Goal: Information Seeking & Learning: Find contact information

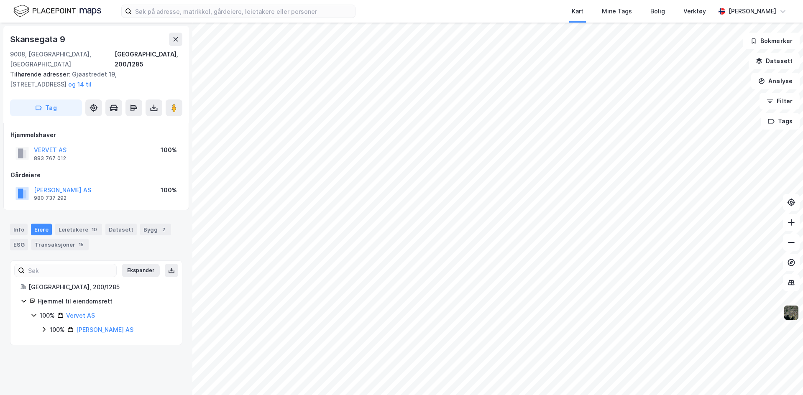
click at [642, 314] on img at bounding box center [791, 313] width 16 height 16
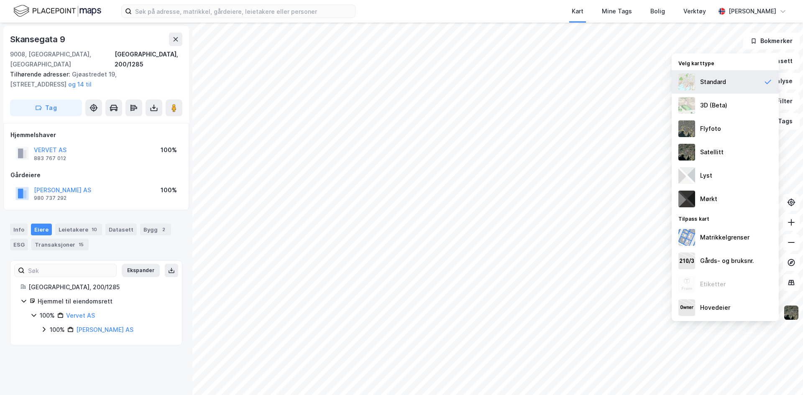
click at [642, 78] on div "Standard" at bounding box center [713, 82] width 26 height 10
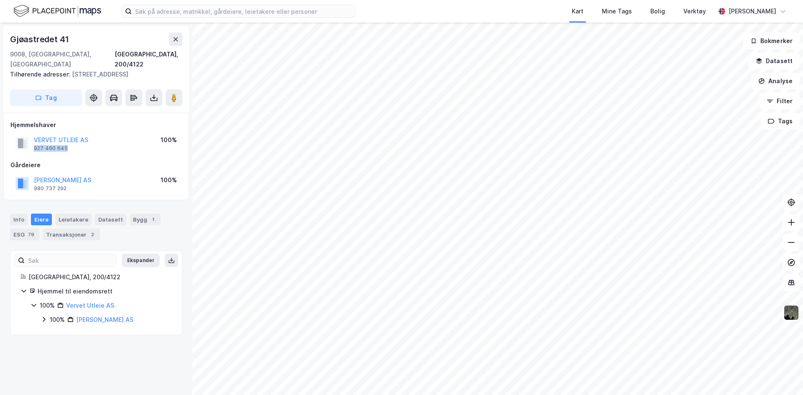
drag, startPoint x: 74, startPoint y: 148, endPoint x: 32, endPoint y: 148, distance: 42.2
click at [32, 148] on div "VERVET UTLEIE AS 927 460 645" at bounding box center [51, 143] width 73 height 17
copy div "927 460 645"
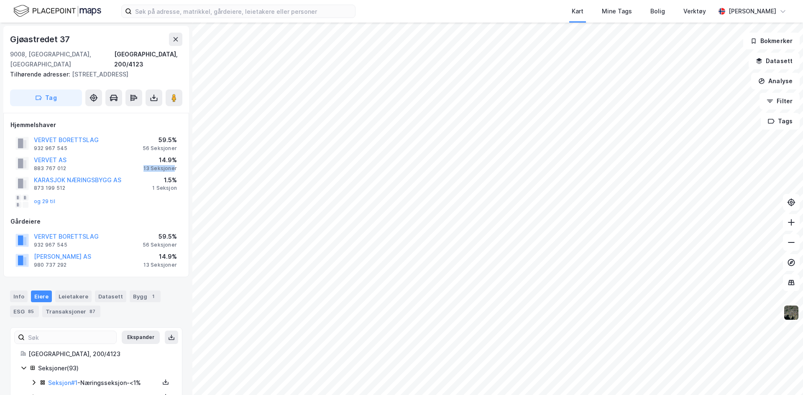
drag, startPoint x: 146, startPoint y: 159, endPoint x: 176, endPoint y: 158, distance: 29.3
click at [176, 165] on div "13 Seksjoner" at bounding box center [159, 168] width 33 height 7
drag, startPoint x: 176, startPoint y: 158, endPoint x: 151, endPoint y: 159, distance: 25.1
click at [151, 165] on div "13 Seksjoner" at bounding box center [159, 168] width 33 height 7
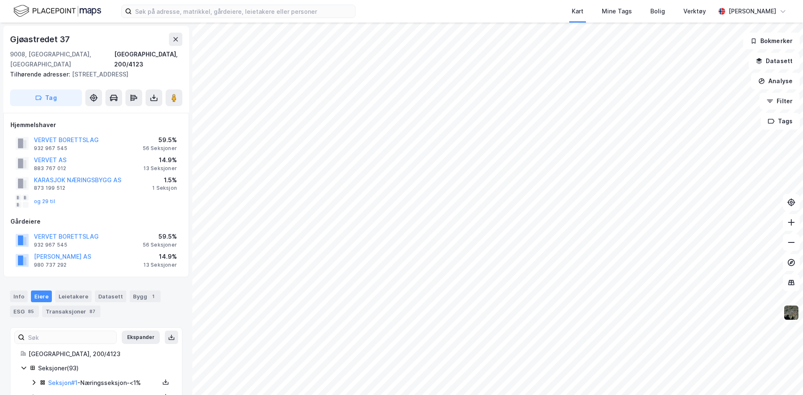
click at [149, 165] on div "13 Seksjoner" at bounding box center [159, 168] width 33 height 7
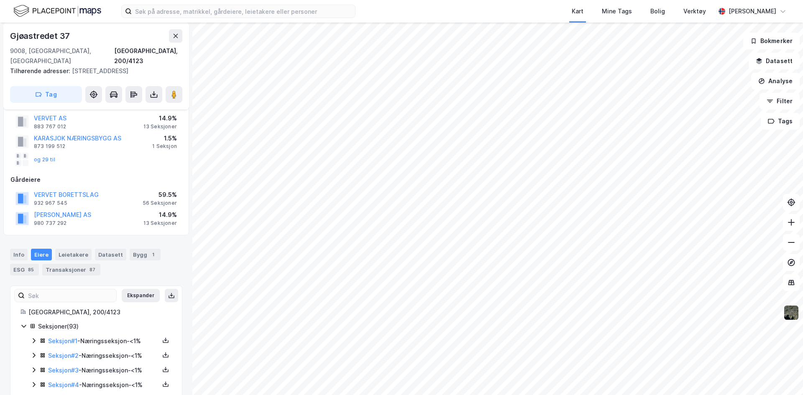
click at [162, 143] on div "1 Seksjon" at bounding box center [164, 146] width 25 height 7
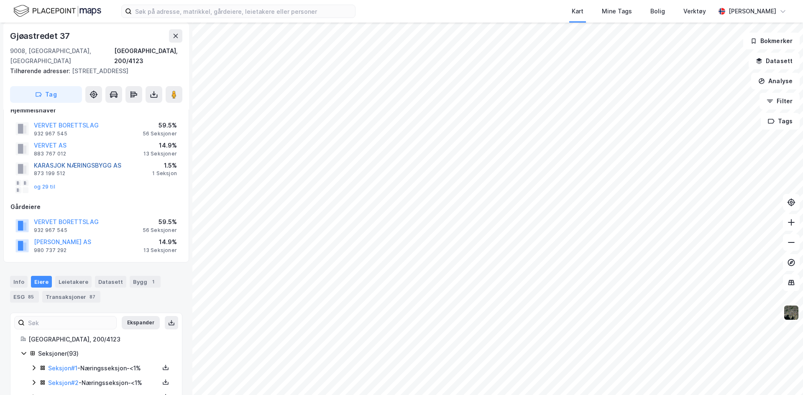
scroll to position [0, 0]
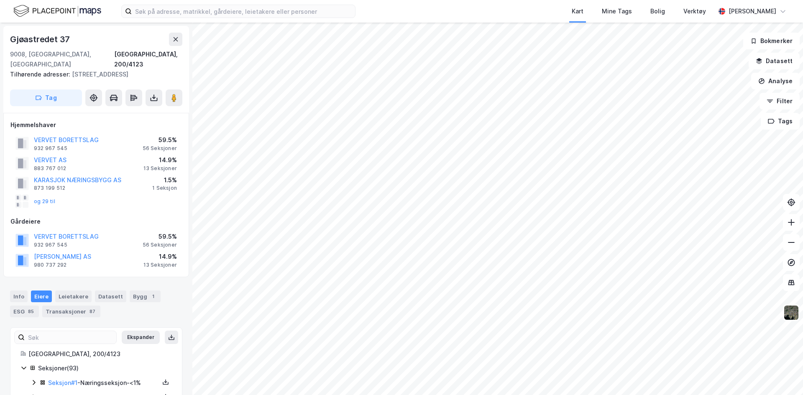
click at [161, 155] on div "14.9%" at bounding box center [159, 160] width 33 height 10
click at [162, 155] on div "14.9%" at bounding box center [159, 160] width 33 height 10
click at [166, 155] on div "14.9%" at bounding box center [159, 160] width 33 height 10
click at [0, 0] on button "og 29 til" at bounding box center [0, 0] width 0 height 0
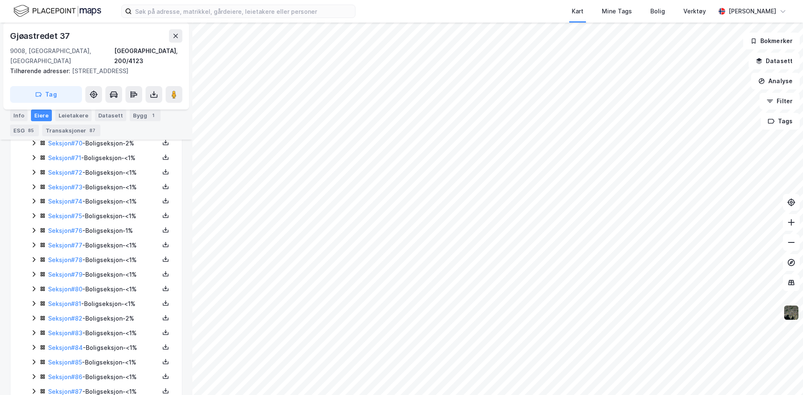
scroll to position [1252, 0]
